Goal: Information Seeking & Learning: Learn about a topic

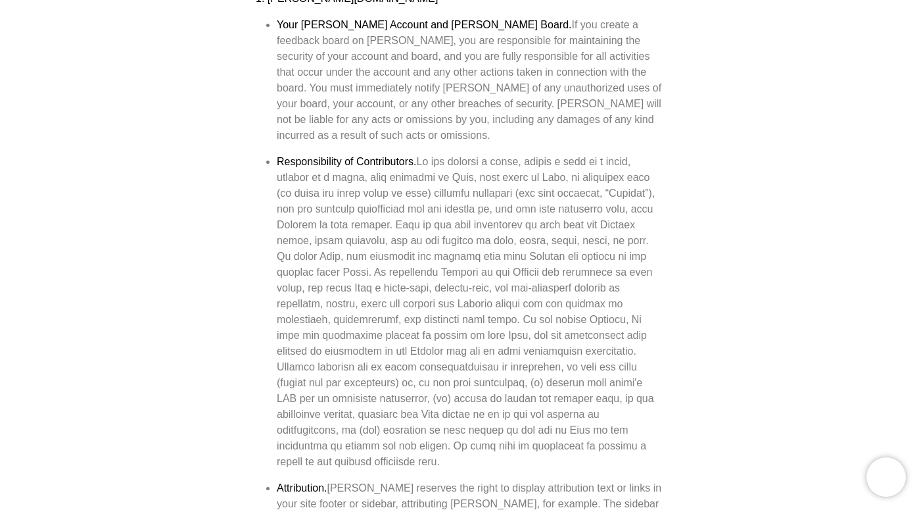
scroll to position [487, 0]
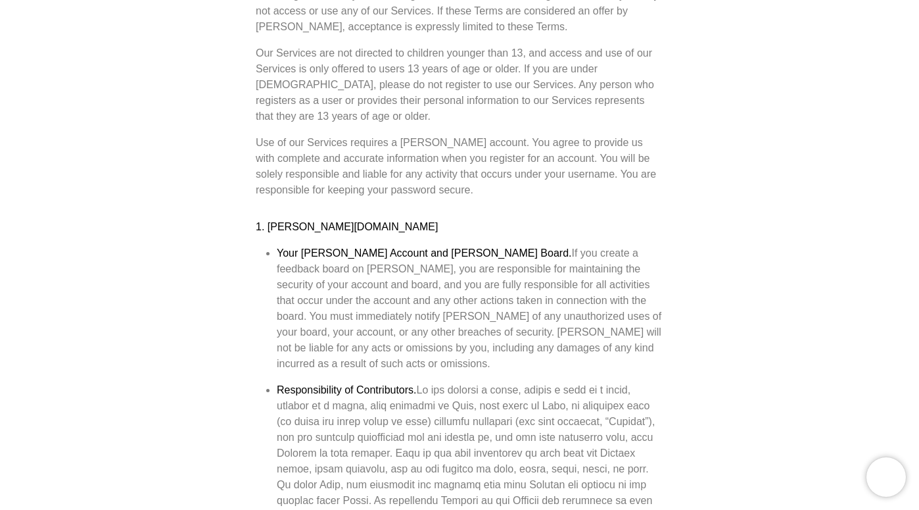
drag, startPoint x: 279, startPoint y: 341, endPoint x: 413, endPoint y: 343, distance: 134.1
click at [412, 384] on strong "Responsibility of Contributors." at bounding box center [347, 389] width 140 height 11
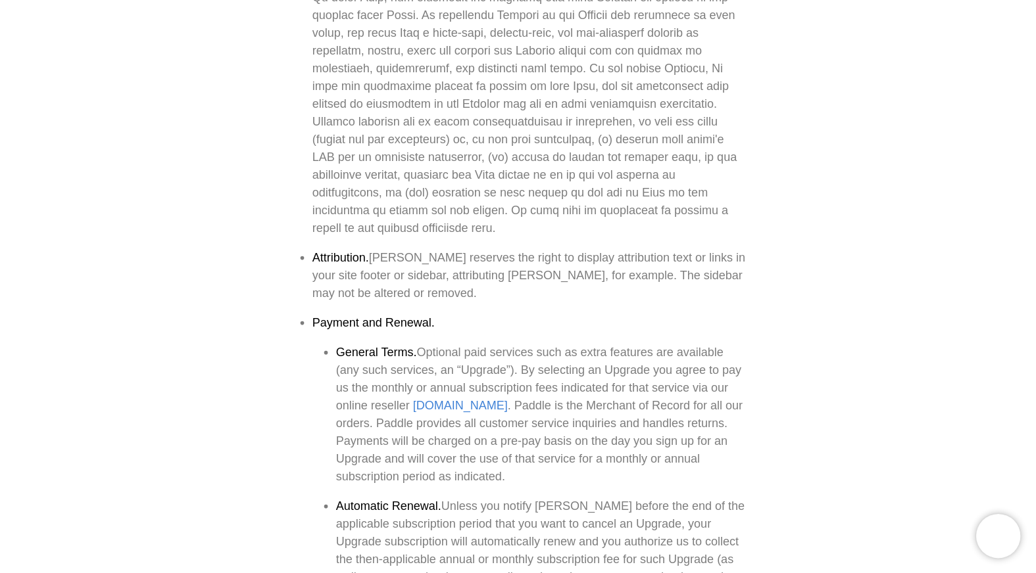
scroll to position [1218, 0]
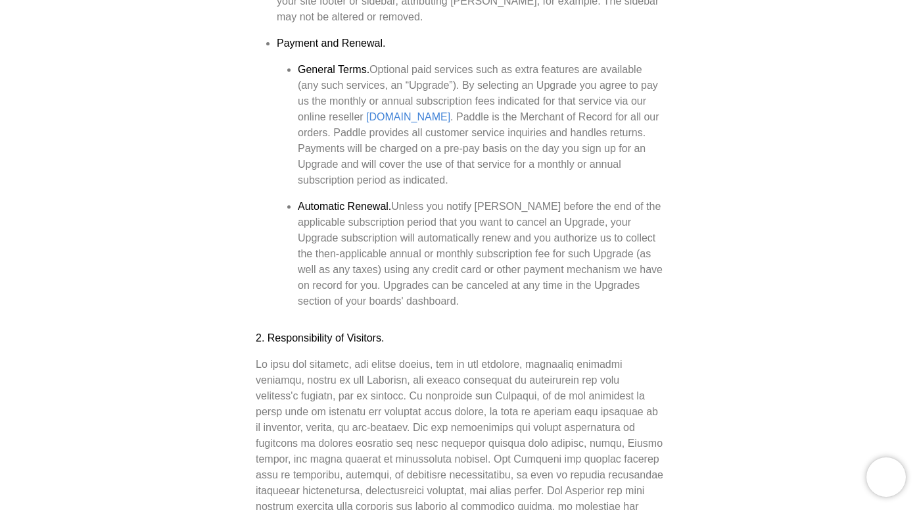
drag, startPoint x: 270, startPoint y: 285, endPoint x: 387, endPoint y: 289, distance: 117.1
click at [386, 330] on h3 "2. Responsibility of Visitors." at bounding box center [460, 338] width 408 height 16
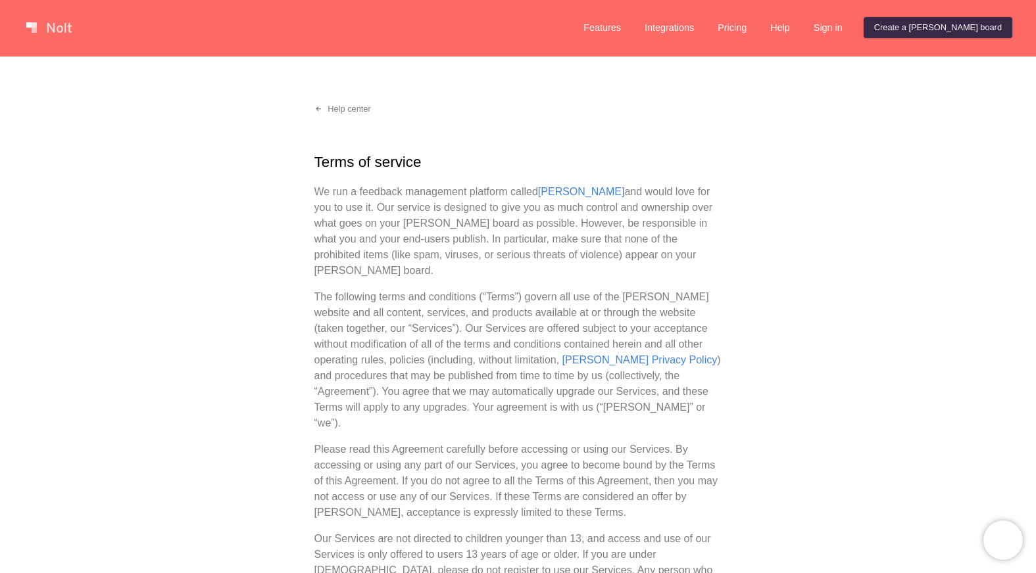
scroll to position [0, 0]
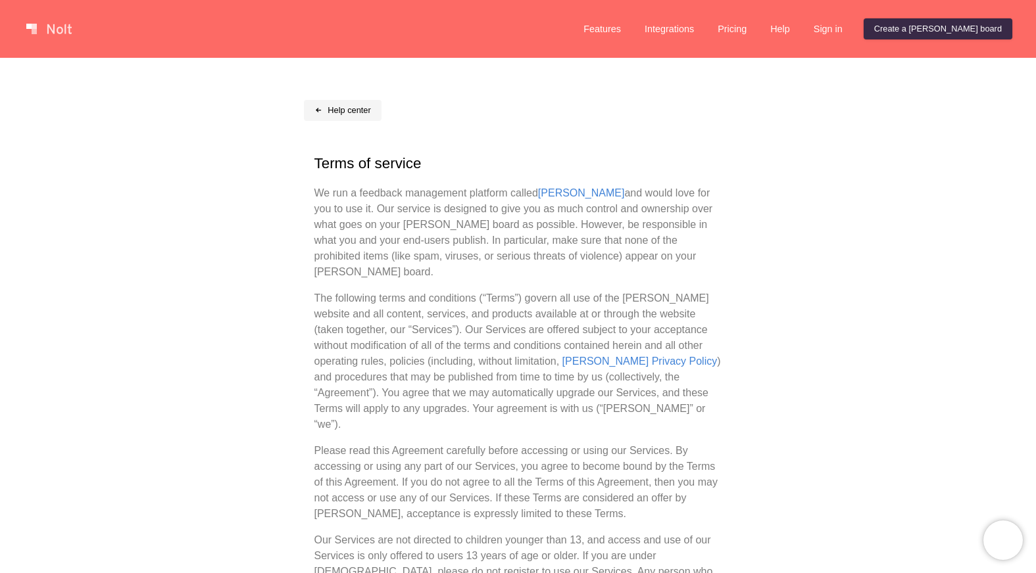
click at [347, 110] on link "Help center" at bounding box center [343, 110] width 78 height 21
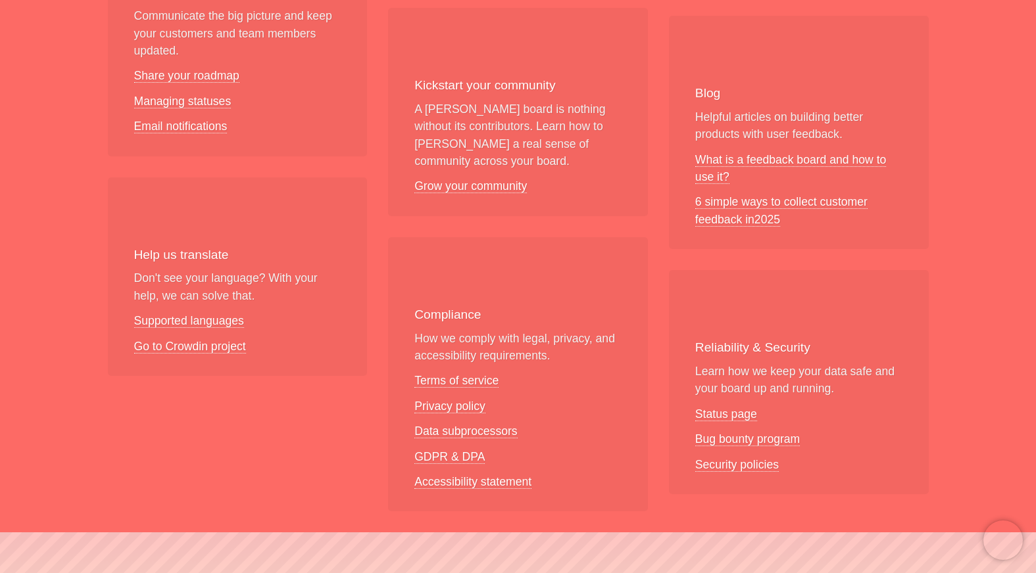
scroll to position [1057, 0]
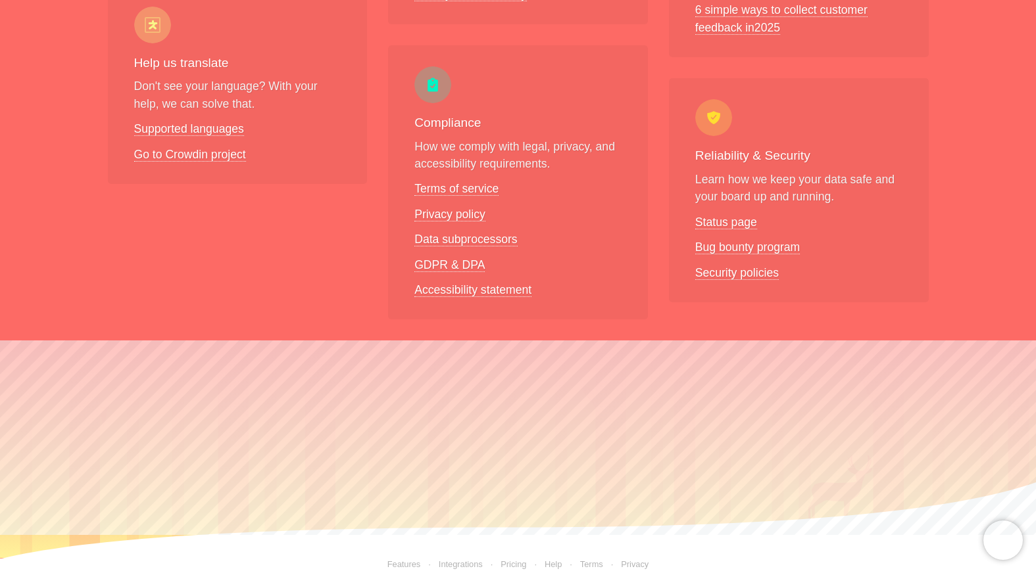
click at [636, 509] on link "Privacy" at bounding box center [626, 565] width 46 height 10
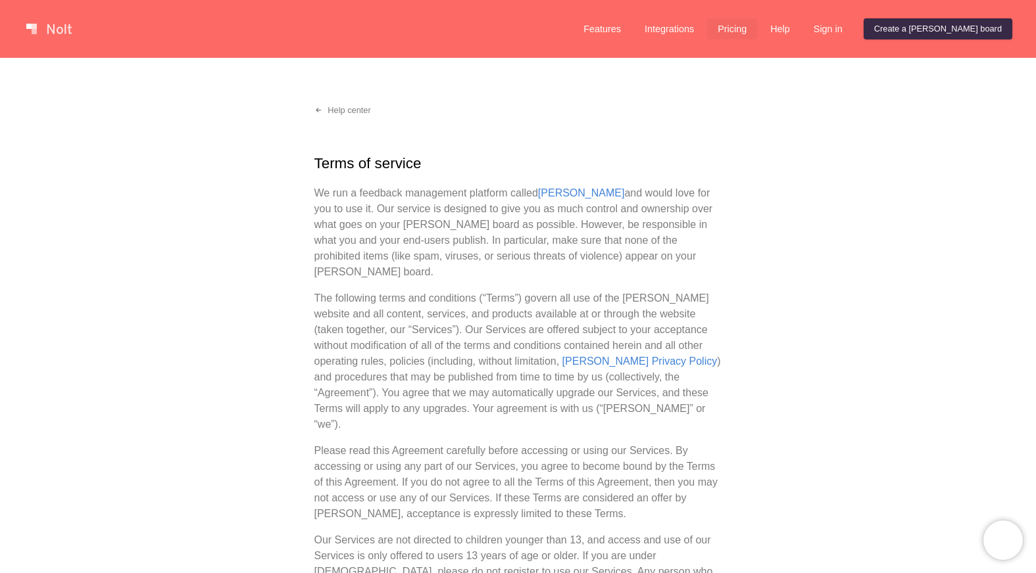
click at [757, 26] on link "Pricing" at bounding box center [732, 28] width 50 height 21
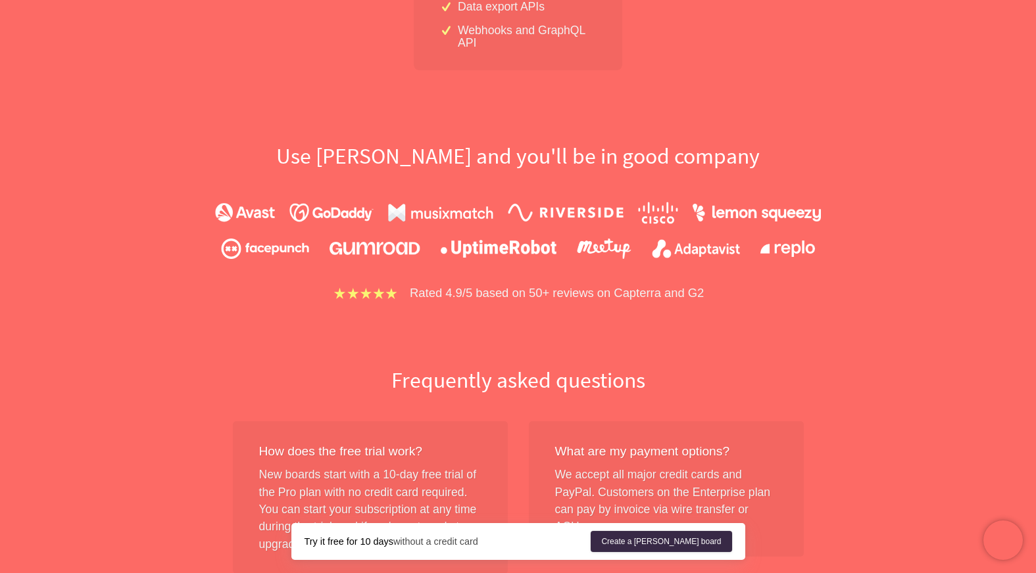
scroll to position [1384, 0]
